Goal: Information Seeking & Learning: Learn about a topic

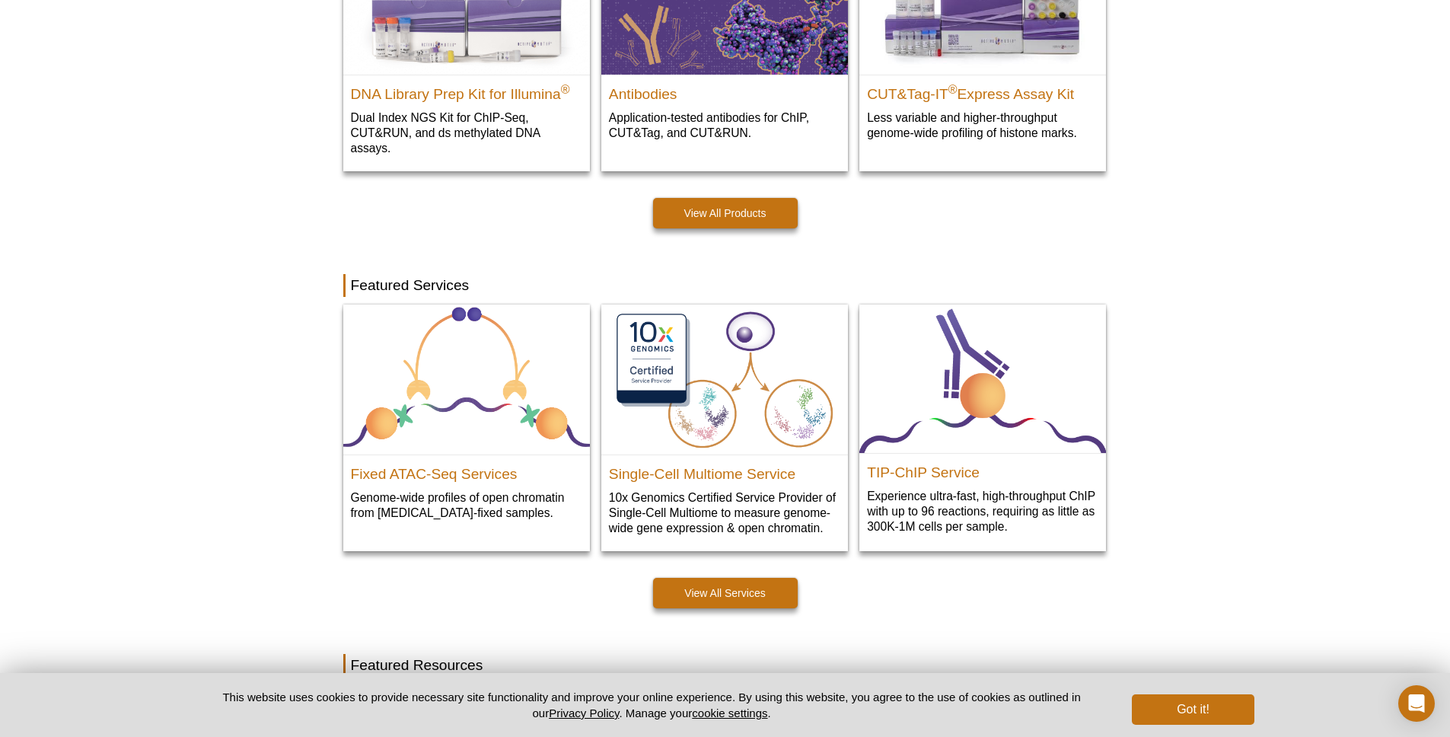
scroll to position [604, 0]
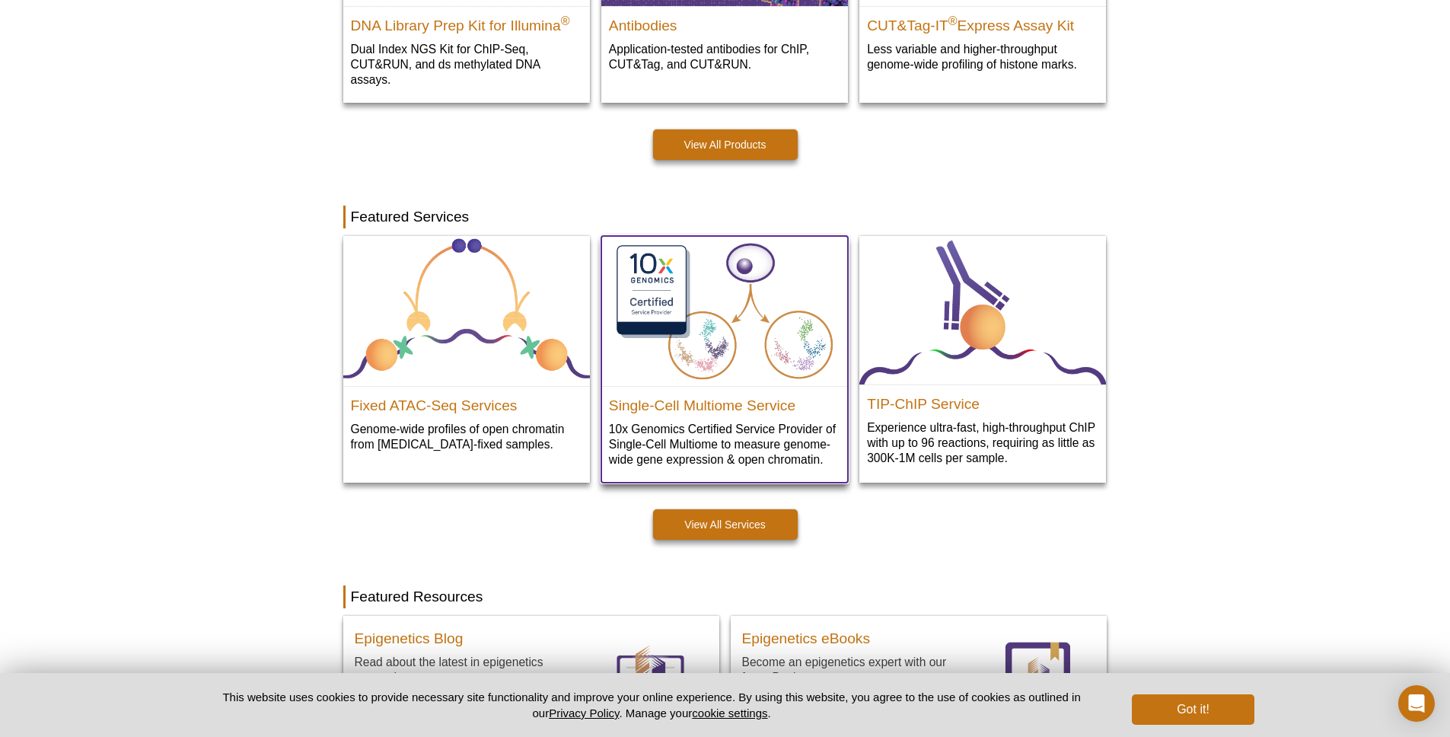
click at [738, 345] on img at bounding box center [724, 311] width 247 height 151
click at [644, 292] on img at bounding box center [724, 311] width 247 height 151
click at [829, 432] on p "10x Genomics Certified Service Provider of Single-Cell Multiome to measure geno…" at bounding box center [724, 444] width 231 height 46
click at [828, 432] on p "10x Genomics Certified Service Provider of Single-Cell Multiome to measure geno…" at bounding box center [724, 444] width 231 height 46
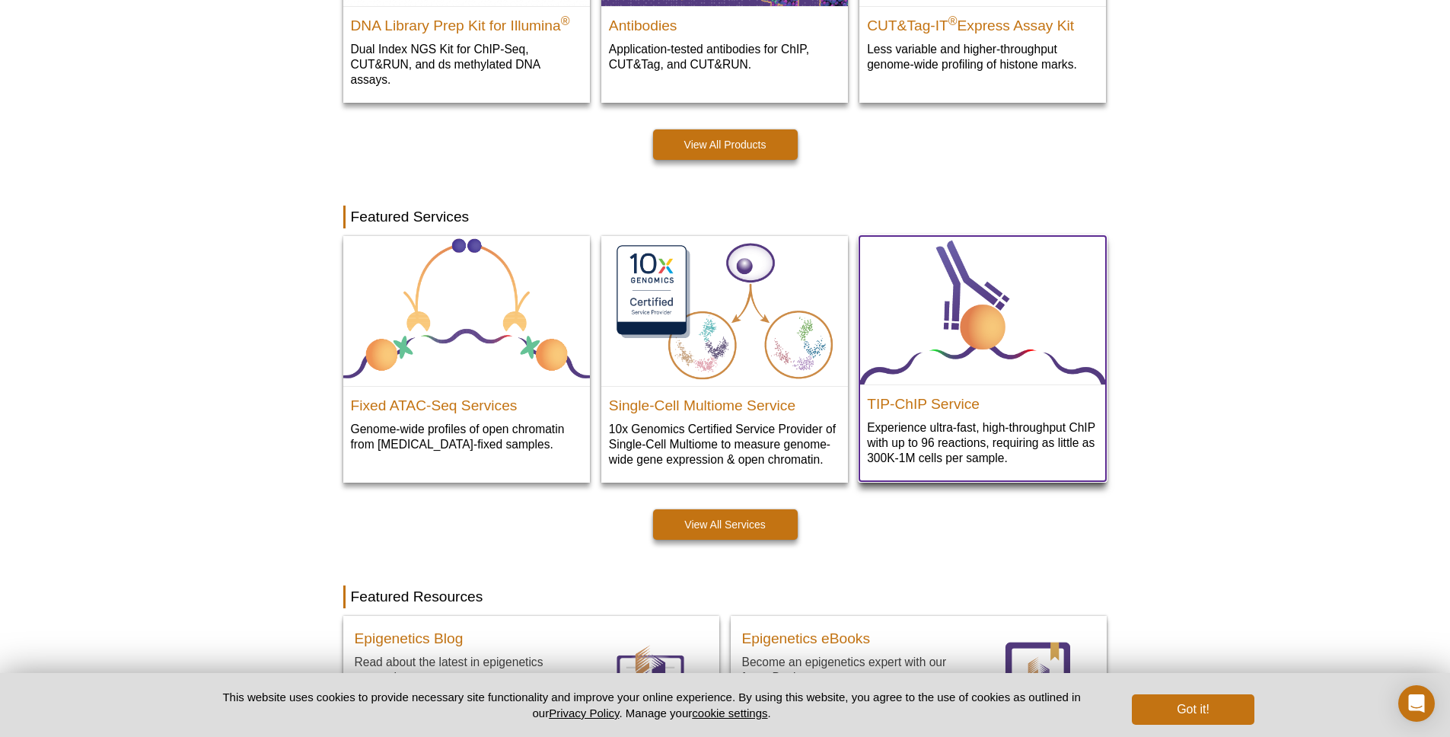
drag, startPoint x: 921, startPoint y: 385, endPoint x: 914, endPoint y: 395, distance: 12.0
click at [921, 386] on div "TIP-ChIP Service Experience ultra-fast, high-throughput ChIP with up to 96 reac…" at bounding box center [982, 432] width 247 height 97
click at [912, 403] on h2 "TIP-ChIP Service" at bounding box center [982, 400] width 231 height 23
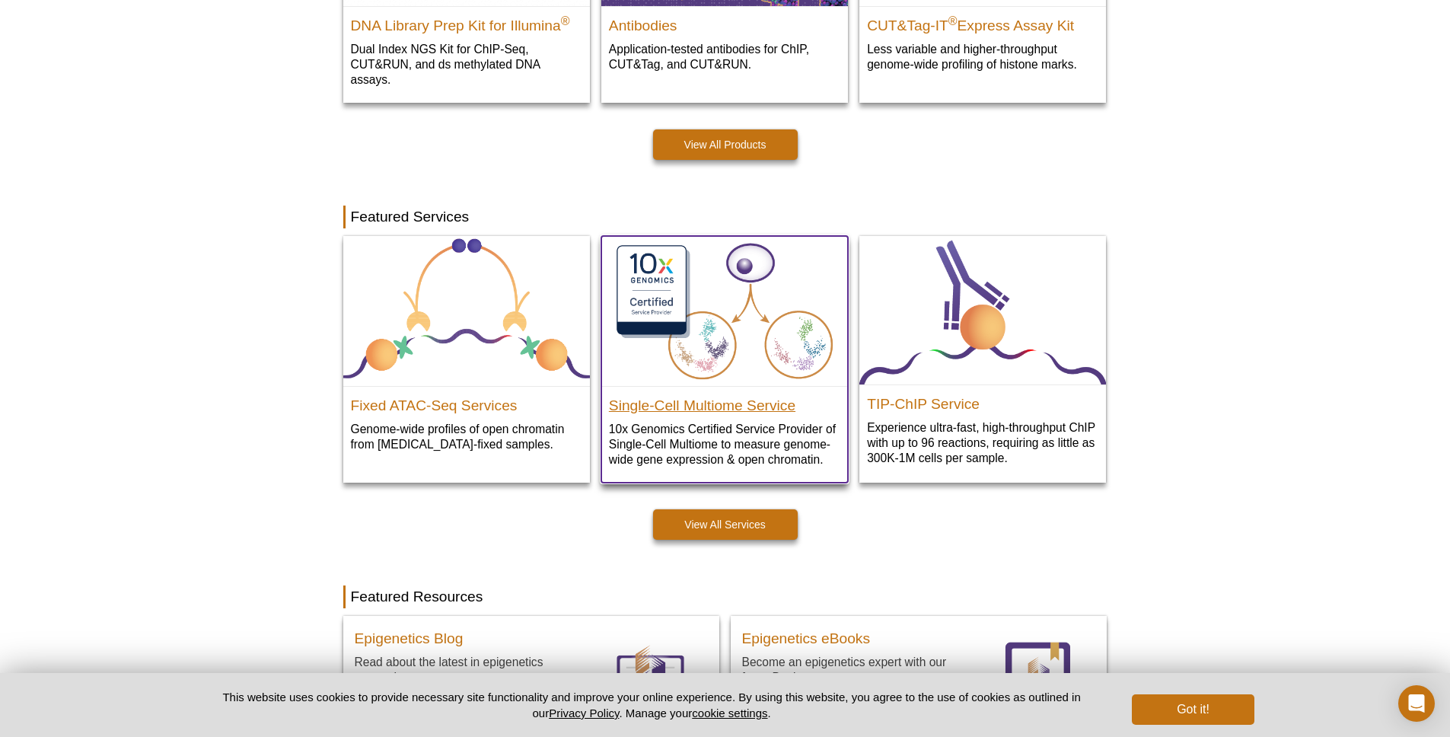
click at [734, 400] on h2 "Single-Cell Multiome Service" at bounding box center [724, 401] width 231 height 23
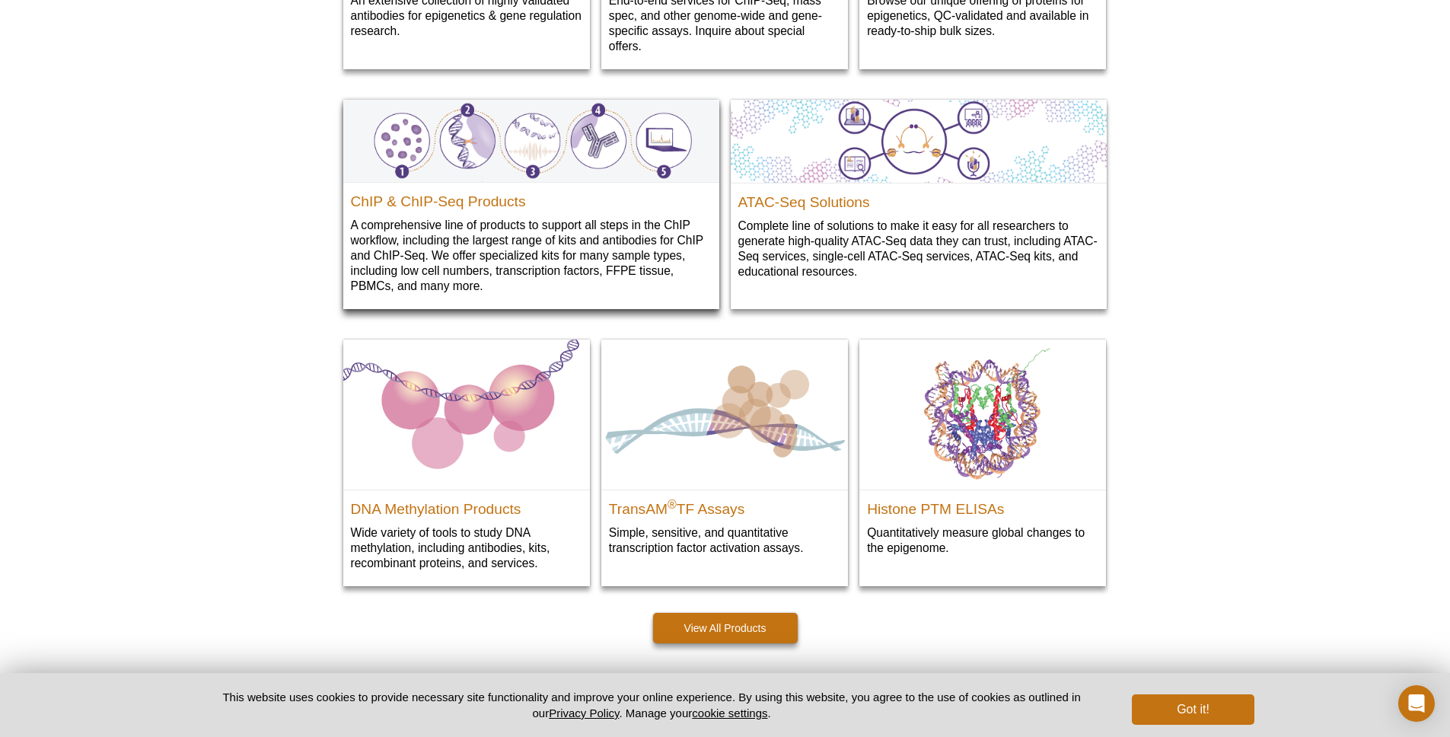
scroll to position [1817, 0]
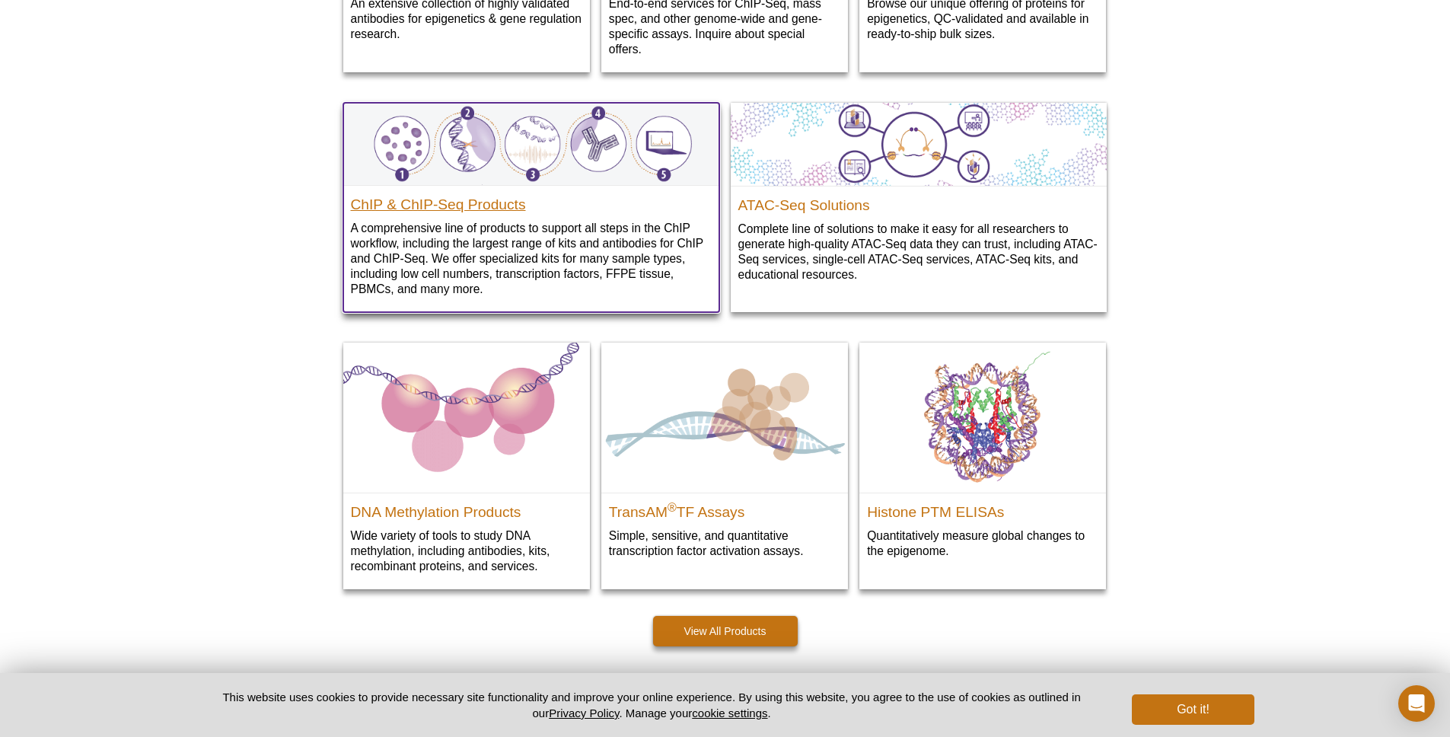
click at [482, 202] on h2 "ChIP & ChIP-Seq Products" at bounding box center [531, 200] width 361 height 23
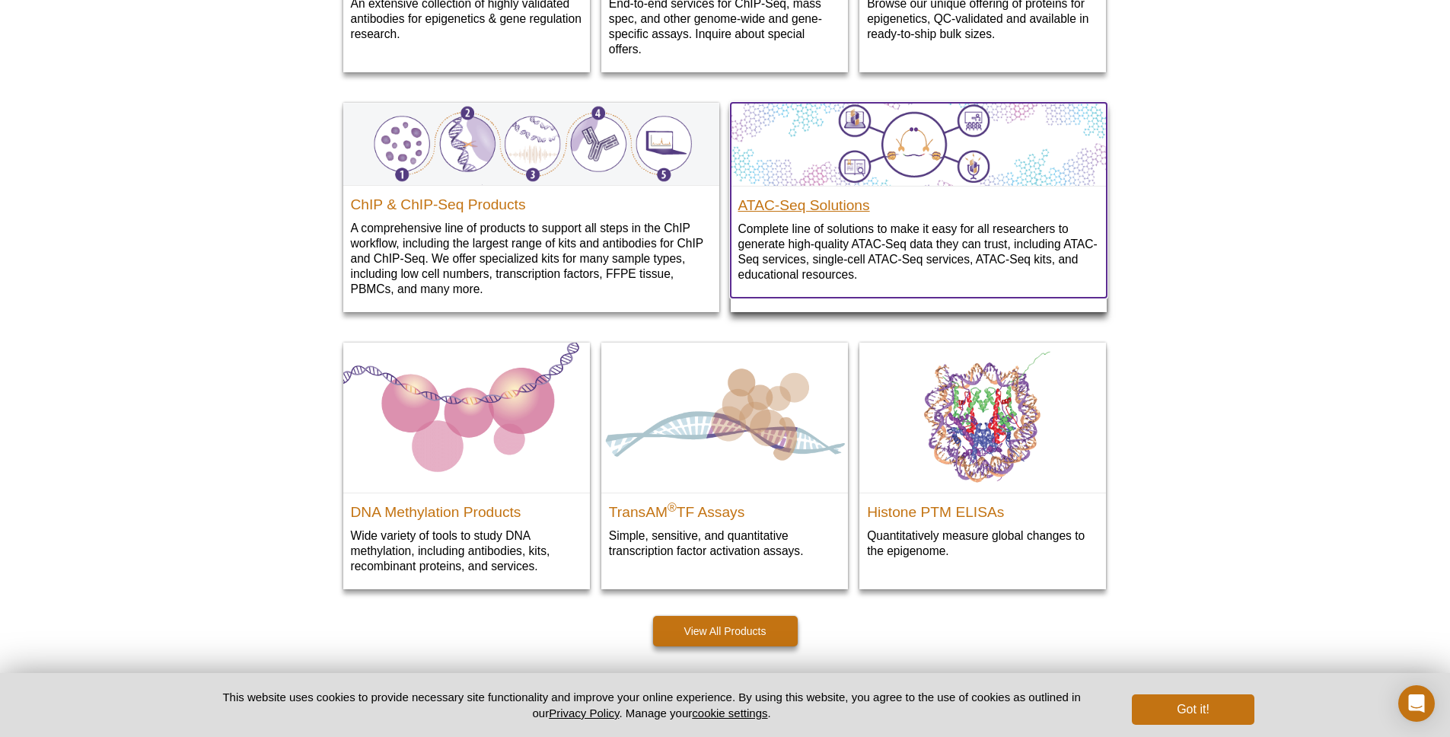
click at [782, 213] on h2 "ATAC-Seq Solutions" at bounding box center [918, 201] width 361 height 23
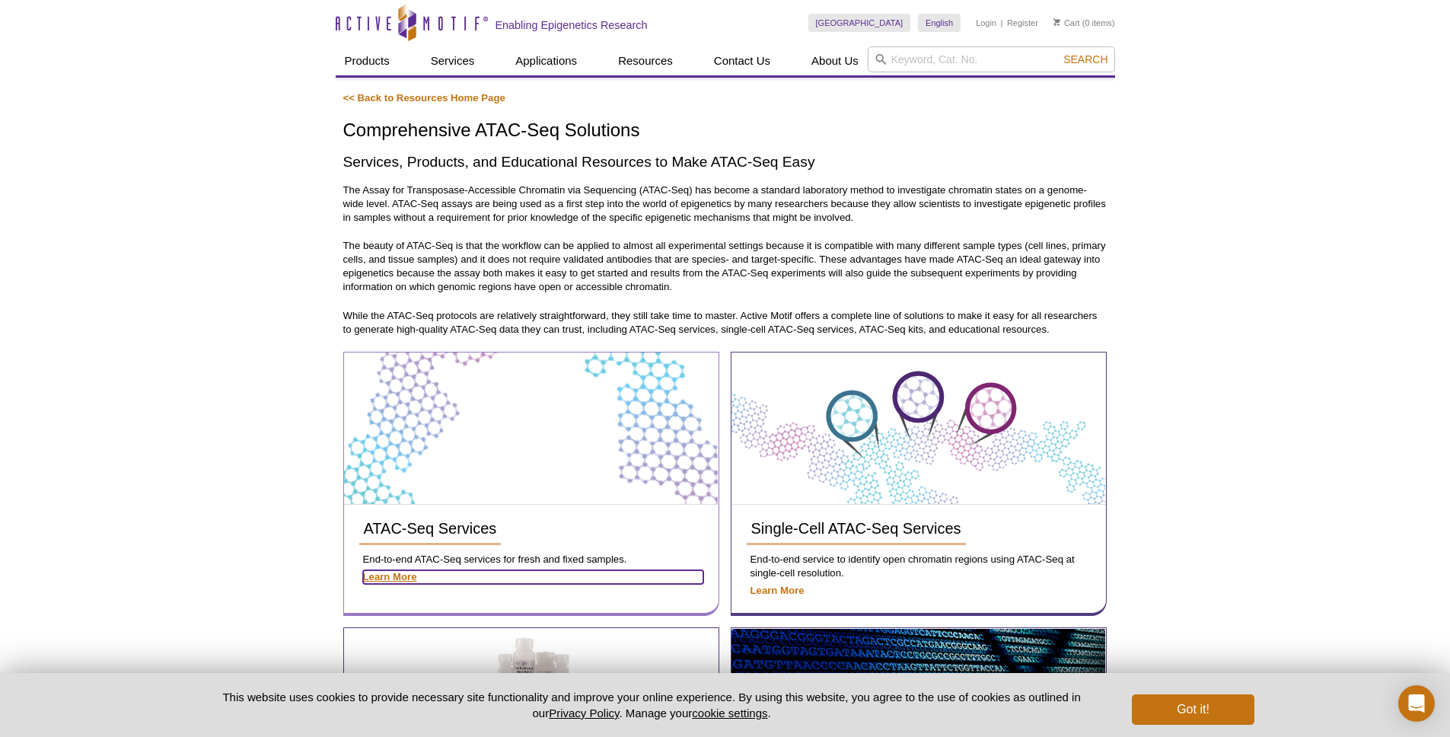
click at [387, 571] on strong "Learn More" at bounding box center [390, 576] width 54 height 11
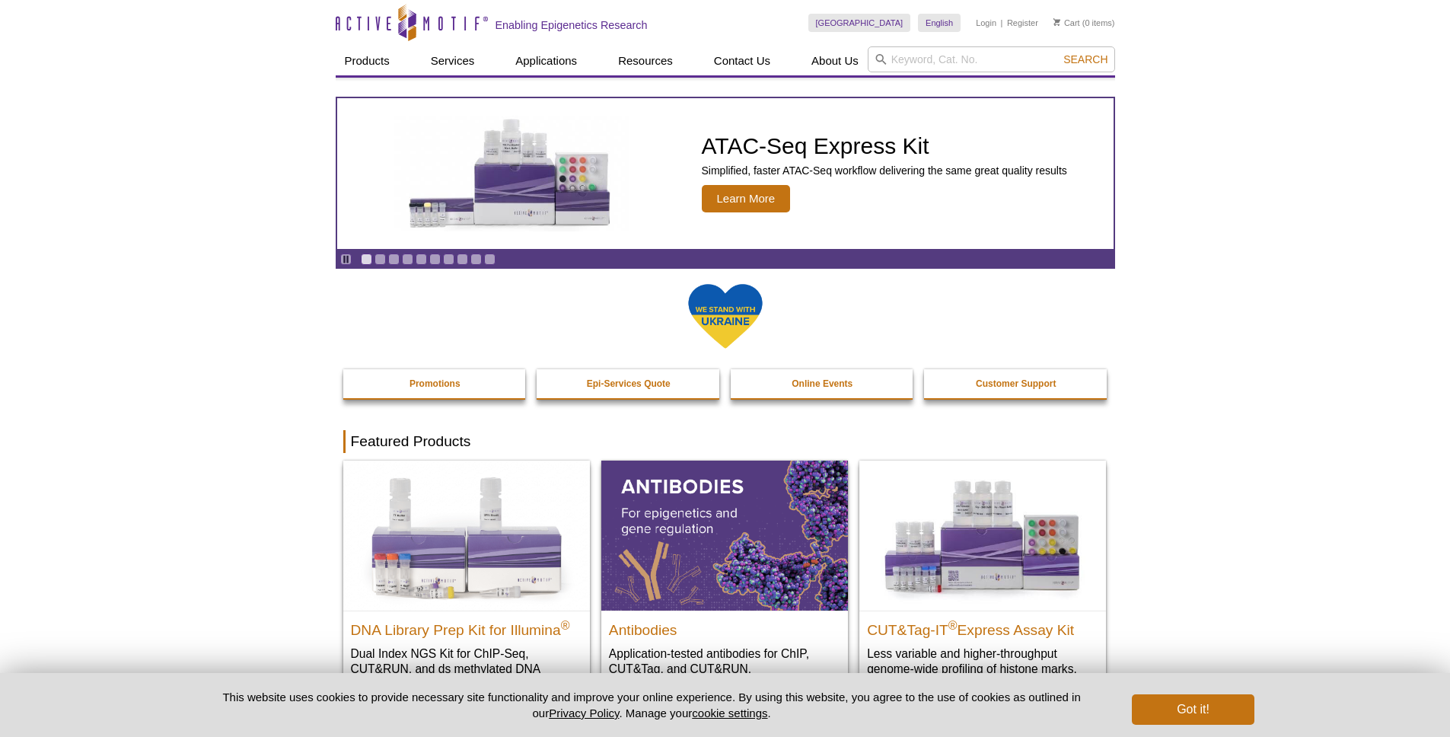
scroll to position [1721, 0]
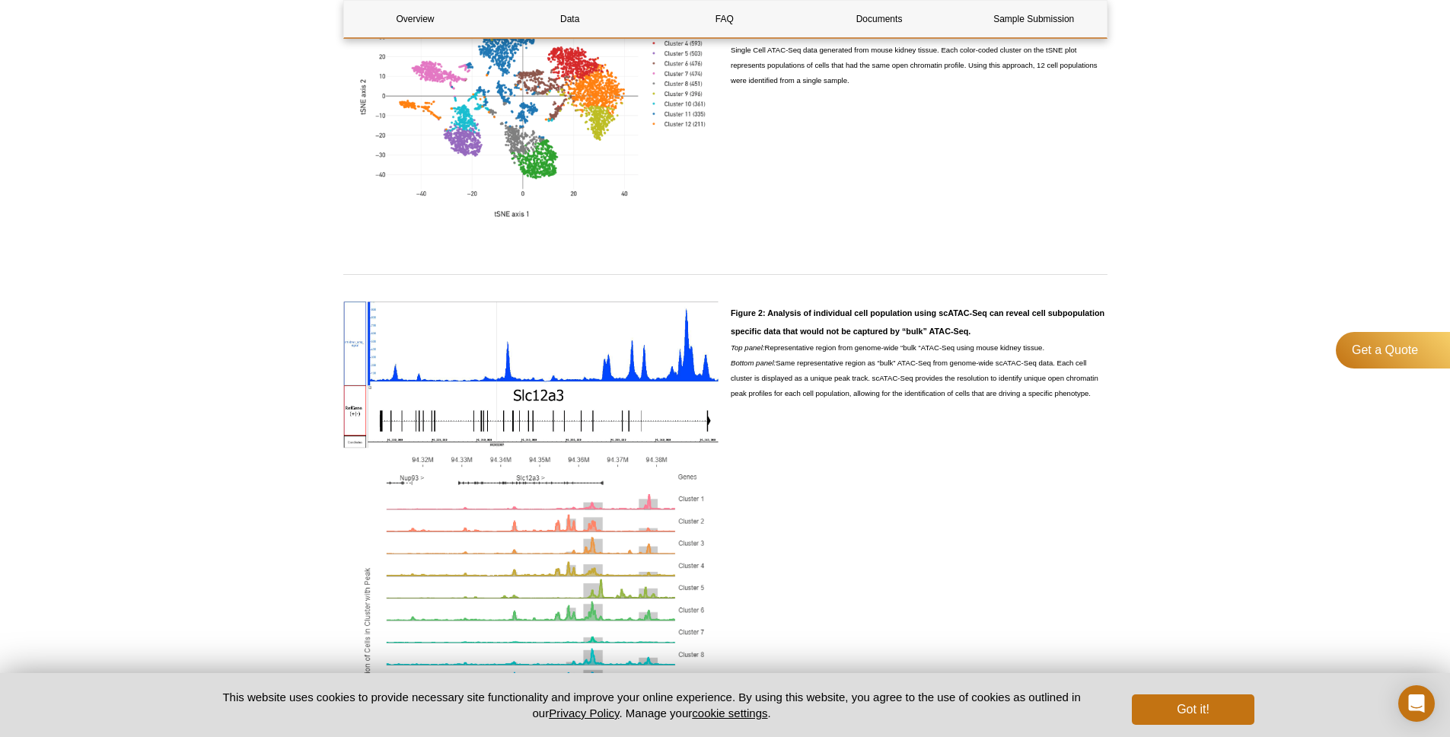
scroll to position [1036, 0]
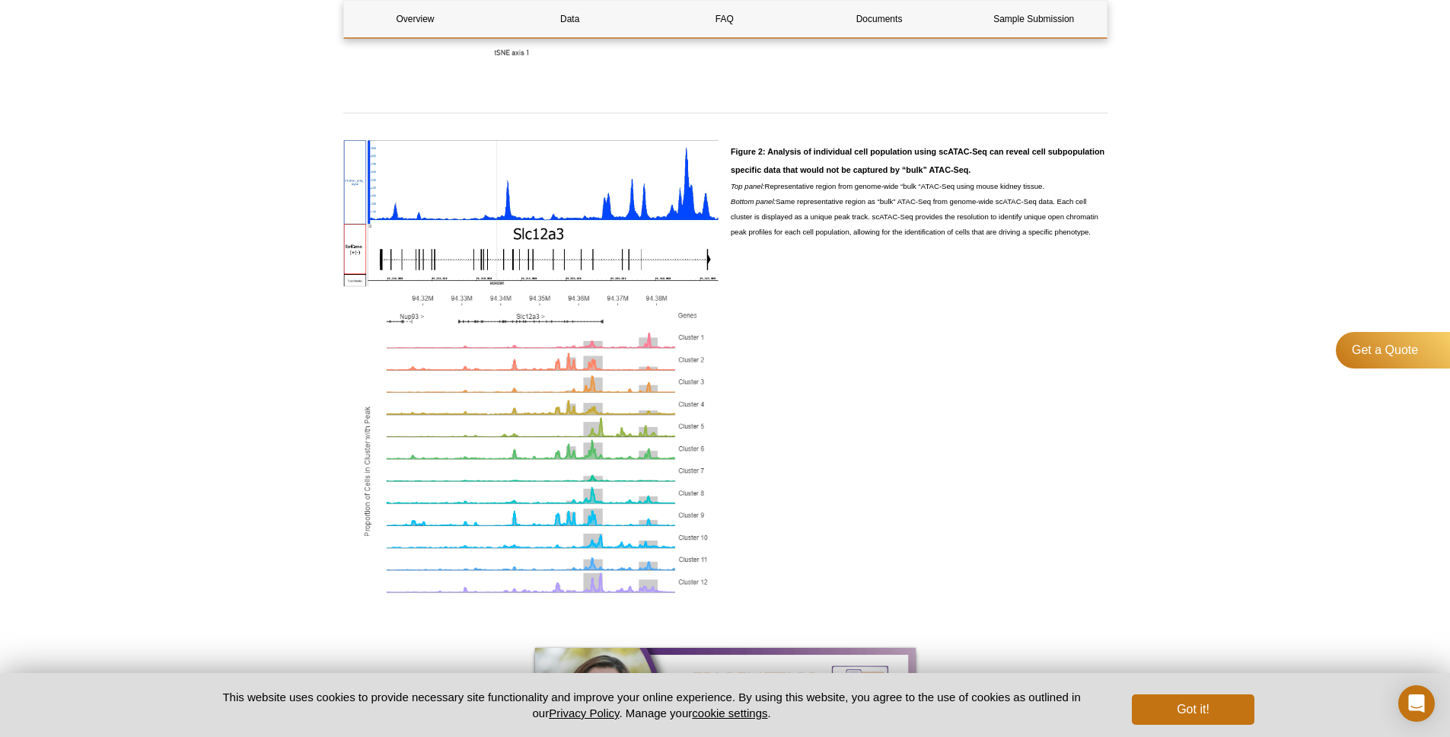
click at [457, 411] on img at bounding box center [531, 372] width 377 height 465
click at [447, 461] on img at bounding box center [531, 372] width 377 height 465
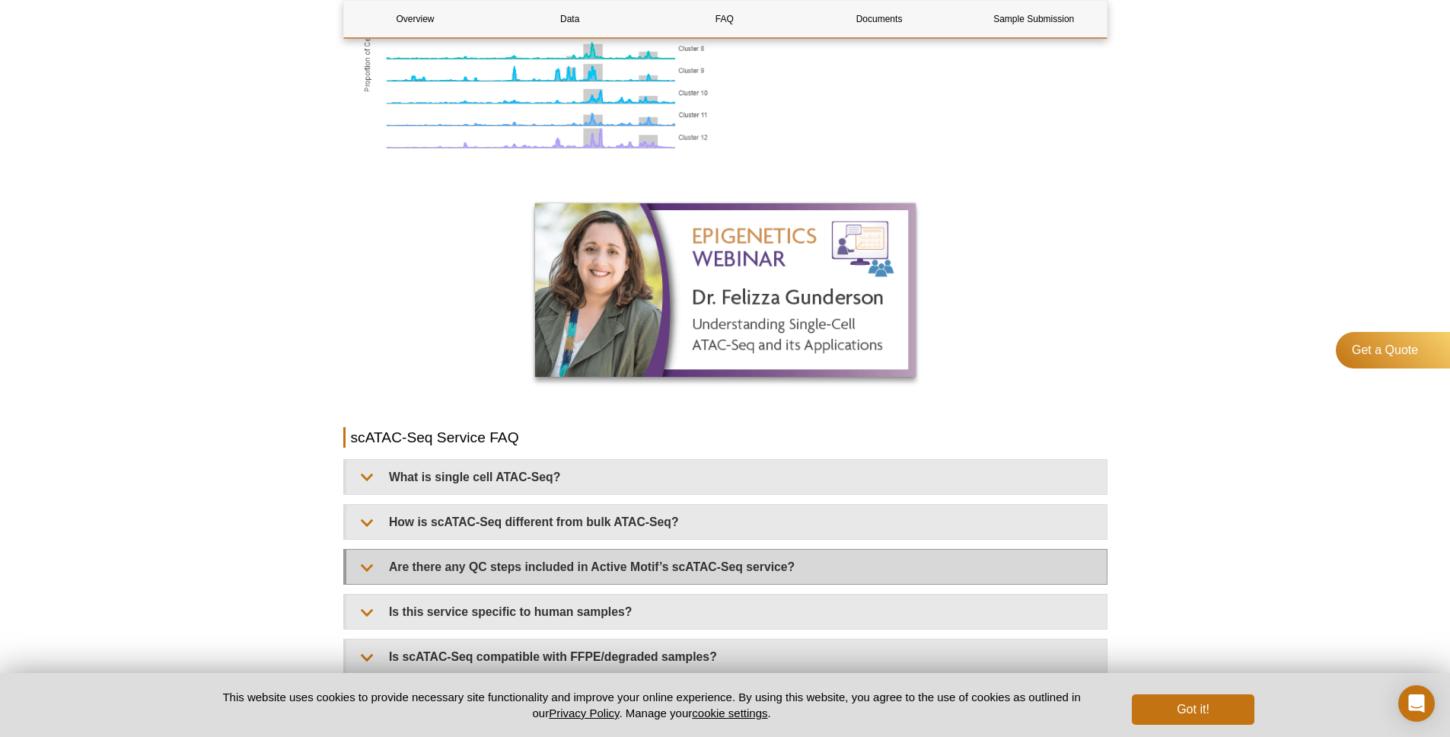
scroll to position [1570, 0]
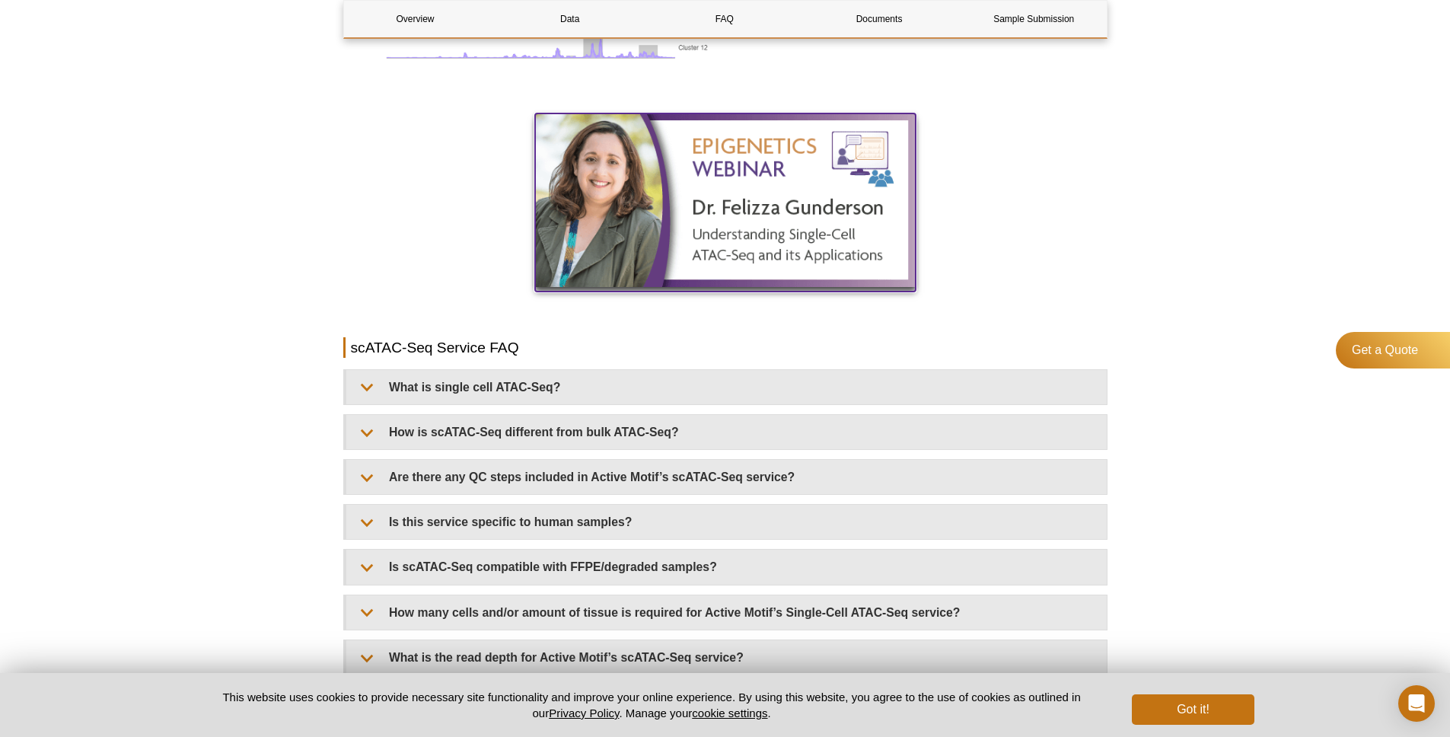
click at [726, 207] on img at bounding box center [725, 200] width 381 height 174
click at [643, 192] on img at bounding box center [725, 200] width 381 height 174
